Goal: Task Accomplishment & Management: Complete application form

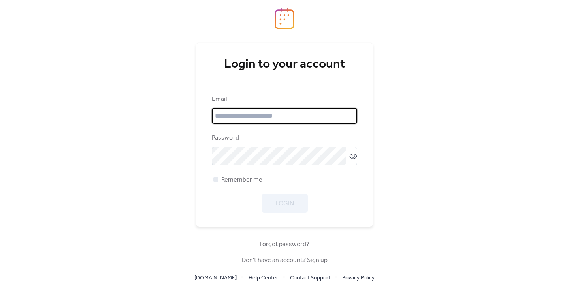
type input "**********"
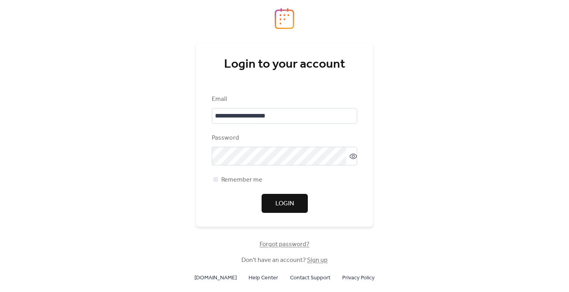
click at [278, 206] on span "Login" at bounding box center [284, 203] width 19 height 9
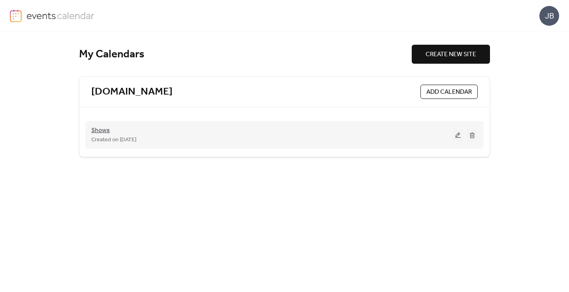
click at [104, 129] on span "Shows" at bounding box center [100, 130] width 19 height 9
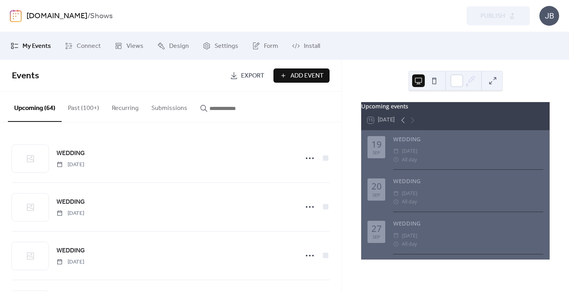
click at [303, 72] on span "Add Event" at bounding box center [306, 75] width 33 height 9
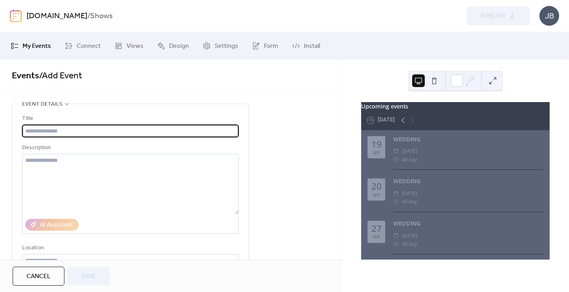
click at [167, 130] on input "text" at bounding box center [130, 130] width 216 height 13
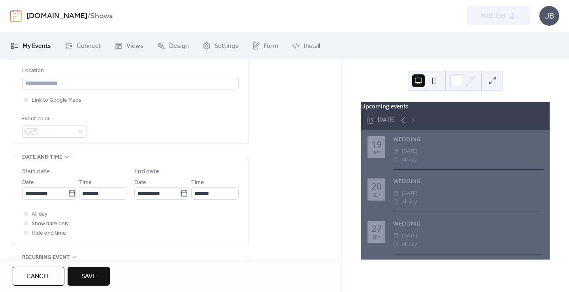
scroll to position [213, 0]
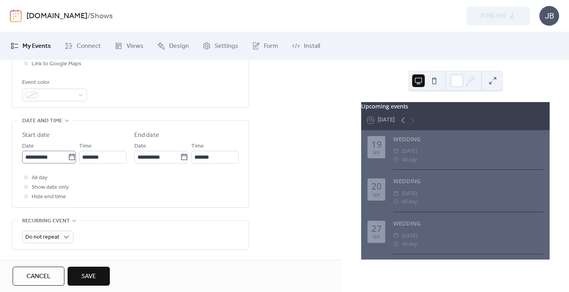
type input "*******"
click at [49, 160] on input "**********" at bounding box center [45, 157] width 46 height 13
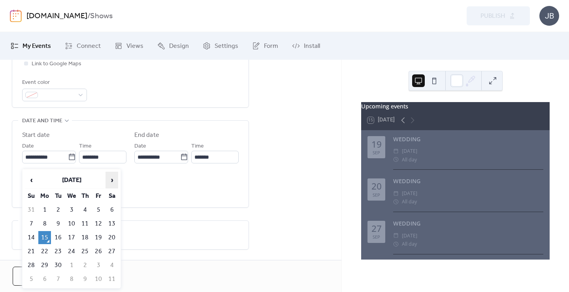
click at [110, 178] on span "›" at bounding box center [112, 180] width 12 height 16
click at [111, 180] on span "›" at bounding box center [112, 180] width 12 height 16
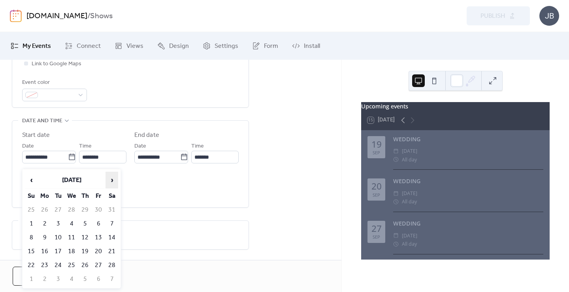
click at [111, 180] on span "›" at bounding box center [112, 180] width 12 height 16
click at [32, 179] on span "‹" at bounding box center [31, 180] width 12 height 16
click at [34, 178] on span "‹" at bounding box center [31, 180] width 12 height 16
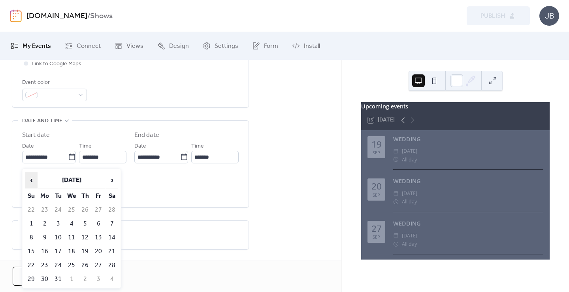
click at [34, 178] on span "‹" at bounding box center [31, 180] width 12 height 16
click at [111, 177] on span "›" at bounding box center [112, 180] width 12 height 16
click at [112, 262] on td "28" at bounding box center [111, 264] width 13 height 13
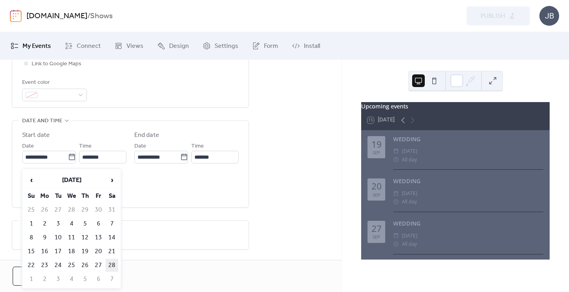
type input "**********"
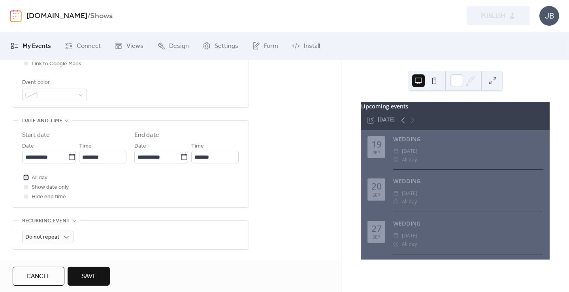
click at [26, 179] on div at bounding box center [26, 177] width 4 height 4
click at [92, 273] on span "Save" at bounding box center [88, 275] width 15 height 9
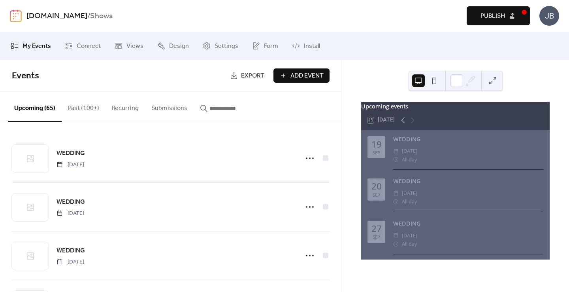
click at [502, 13] on span "Publish" at bounding box center [492, 15] width 24 height 9
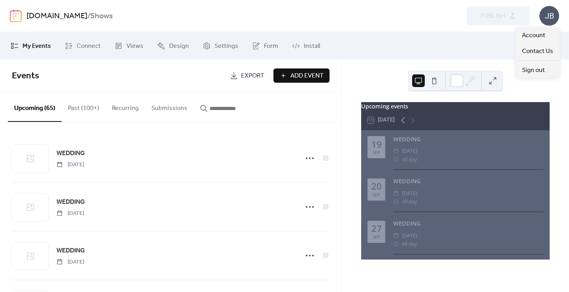
click at [548, 17] on div "JB" at bounding box center [549, 16] width 20 height 20
click at [528, 67] on span "Sign out" at bounding box center [533, 70] width 23 height 9
